Goal: Find specific page/section: Find specific page/section

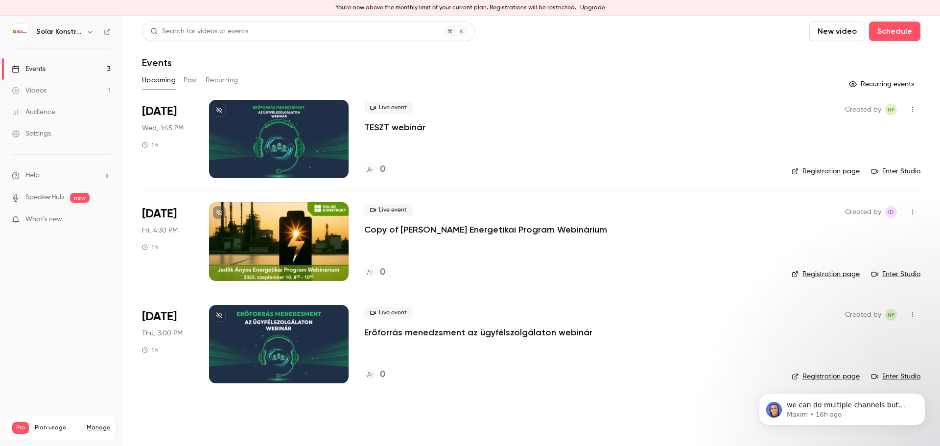
click at [36, 219] on span "What's new" at bounding box center [43, 219] width 37 height 10
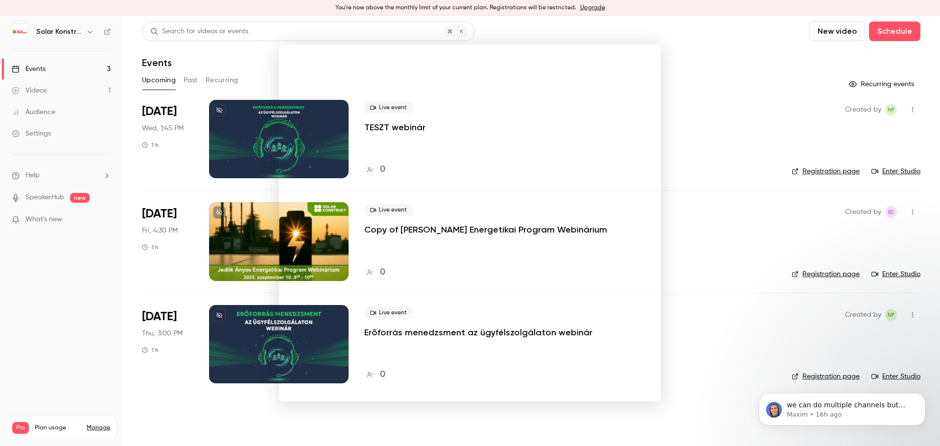
click at [722, 93] on div at bounding box center [470, 223] width 940 height 446
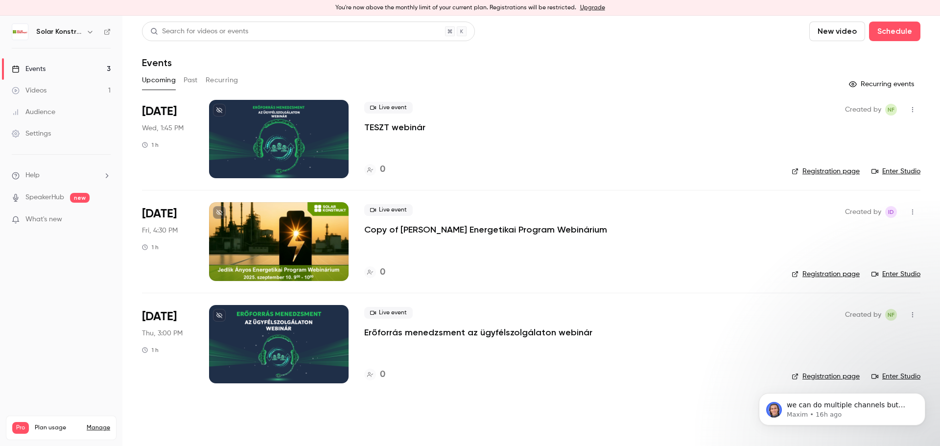
click at [316, 149] on div at bounding box center [278, 139] width 139 height 78
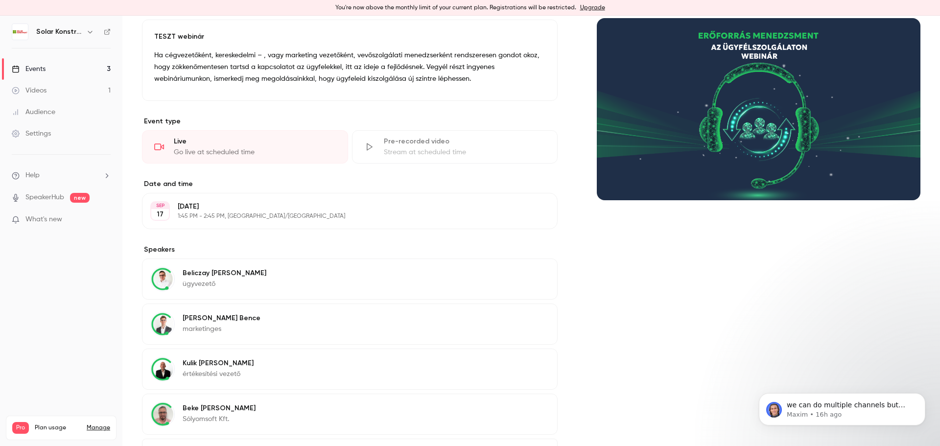
scroll to position [191, 0]
